Goal: Task Accomplishment & Management: Use online tool/utility

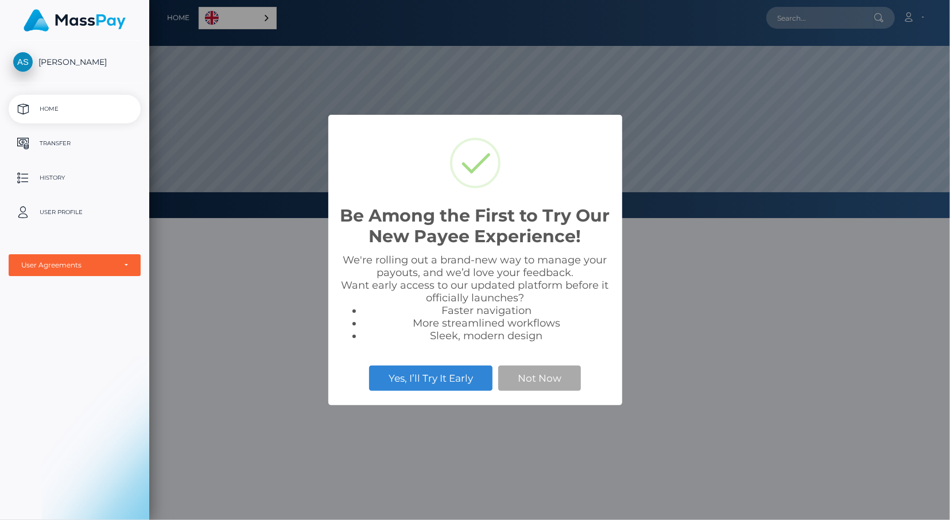
scroll to position [218, 801]
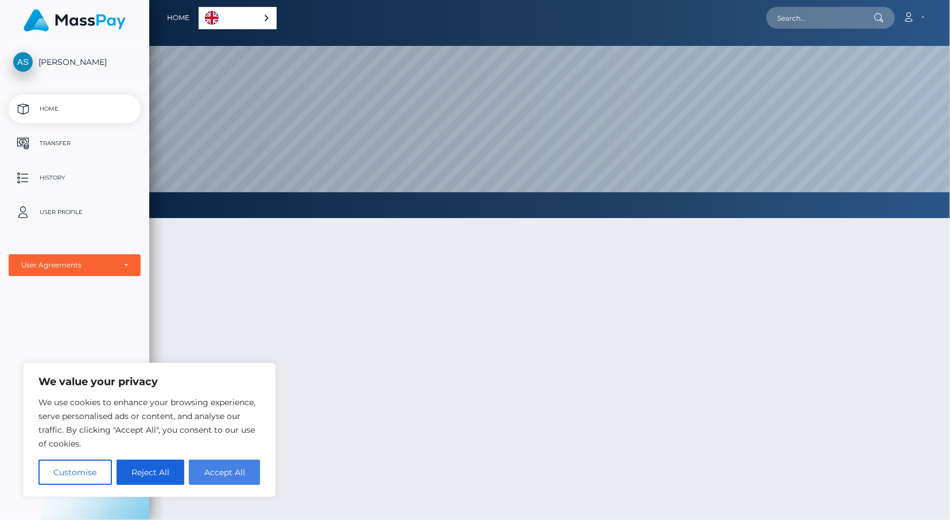
click at [234, 470] on button "Accept All" at bounding box center [224, 472] width 71 height 25
checkbox input "true"
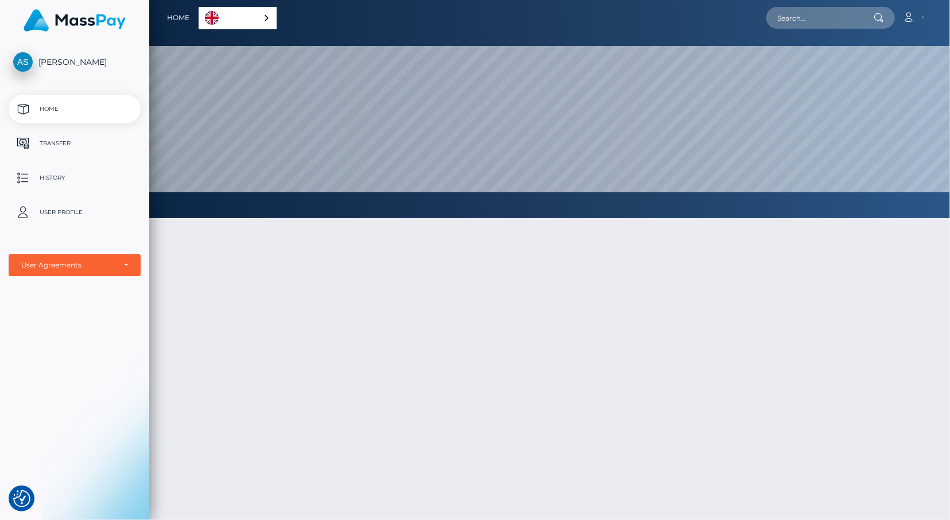
click at [61, 143] on p "Transfer" at bounding box center [74, 143] width 123 height 17
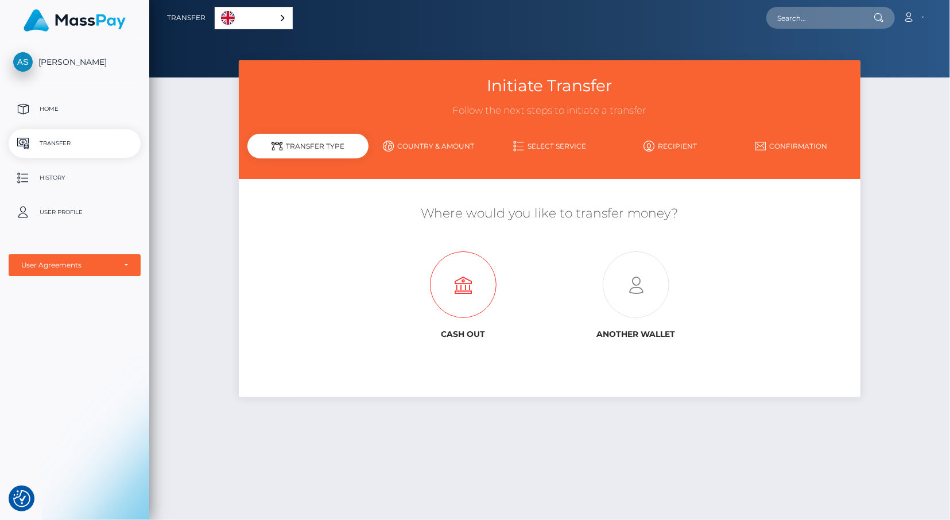
click at [472, 289] on icon at bounding box center [463, 285] width 173 height 67
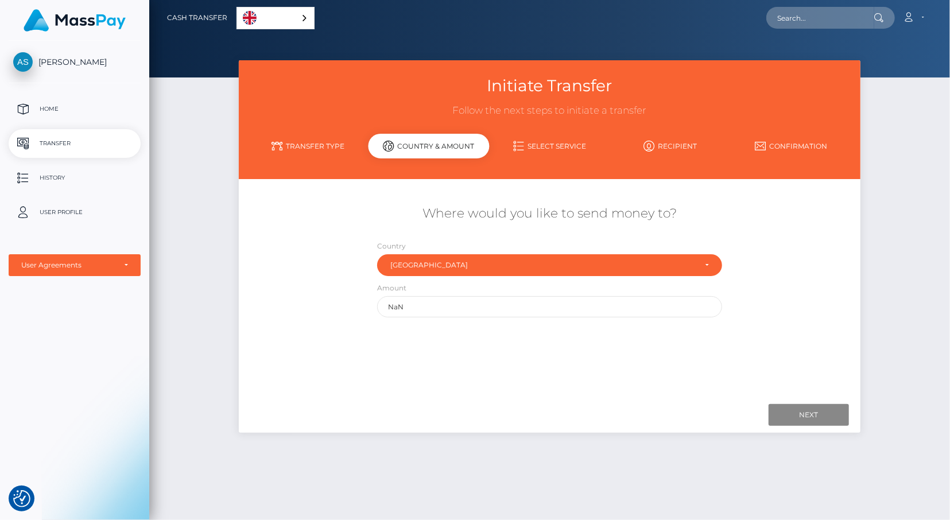
click at [299, 138] on link "Transfer Type" at bounding box center [307, 146] width 121 height 20
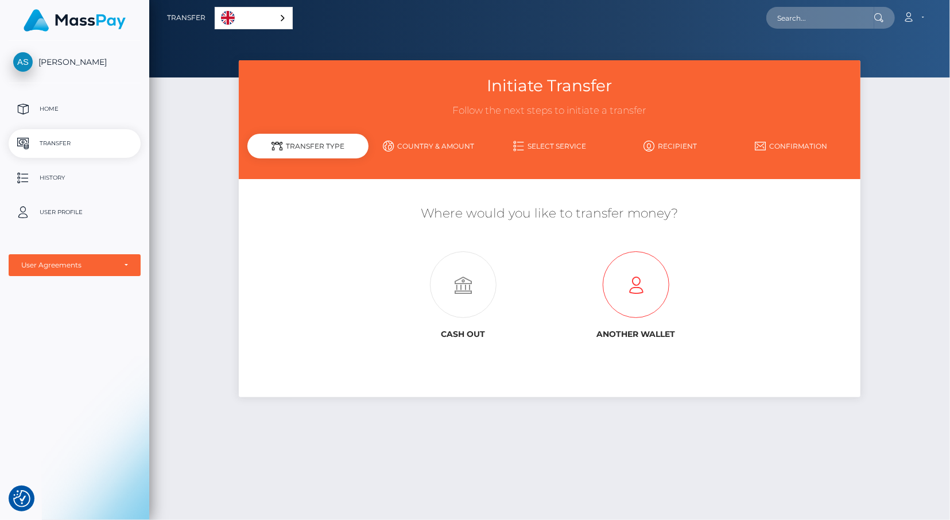
click at [645, 302] on icon at bounding box center [635, 285] width 173 height 67
